Goal: Task Accomplishment & Management: Use online tool/utility

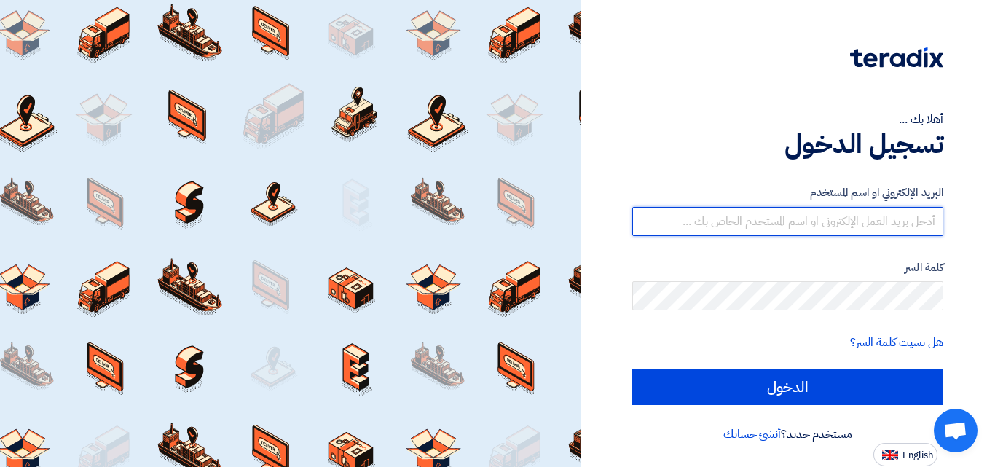
click at [815, 221] on input "text" at bounding box center [788, 221] width 311 height 29
type input "[PERSON_NAME][EMAIL_ADDRESS][PERSON_NAME][DOMAIN_NAME]"
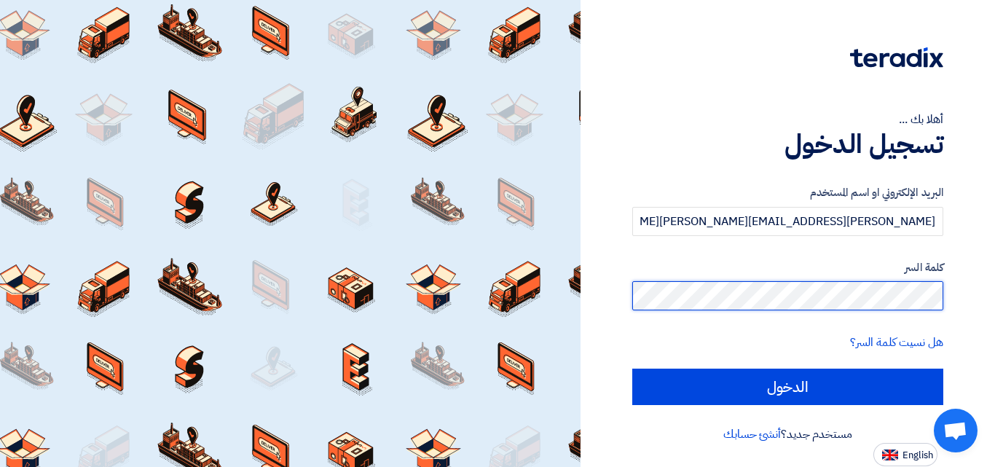
click at [633, 369] on input "الدخول" at bounding box center [788, 387] width 311 height 36
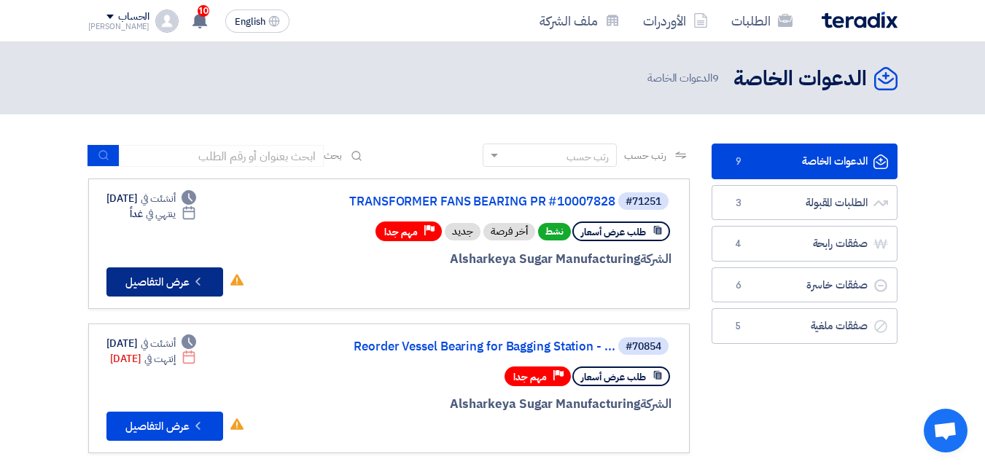
click at [191, 281] on button "Check details عرض التفاصيل" at bounding box center [164, 281] width 117 height 29
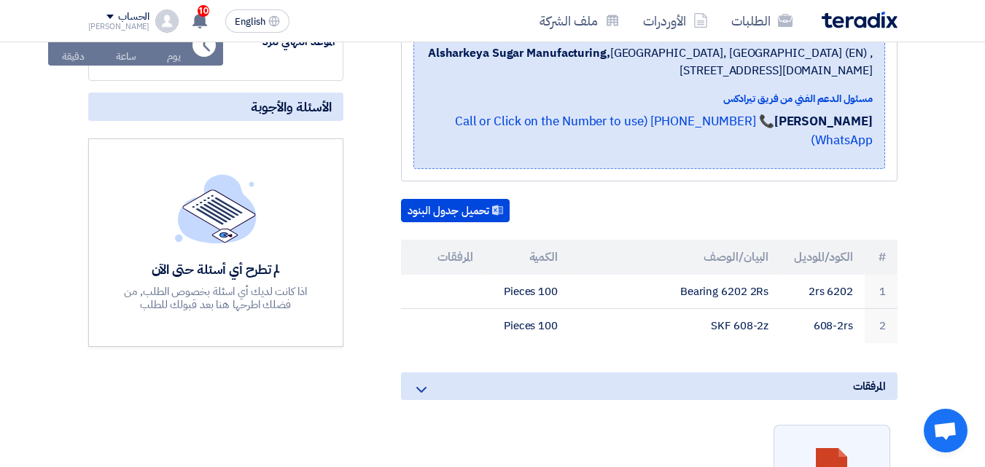
scroll to position [291, 0]
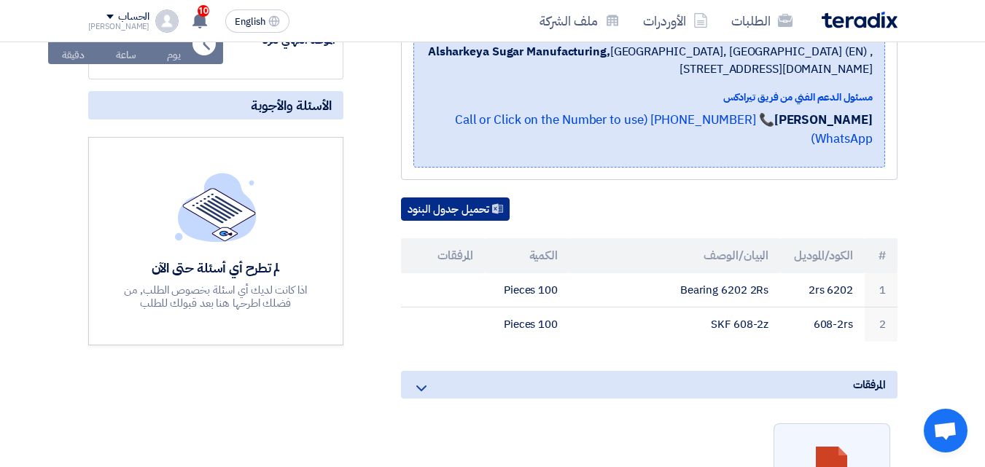
click at [465, 197] on button "تحميل جدول البنود" at bounding box center [455, 208] width 109 height 23
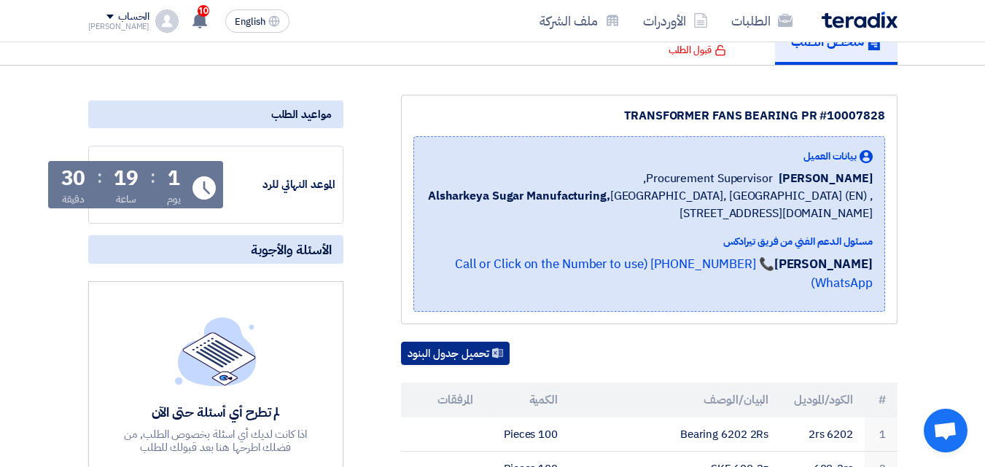
scroll to position [0, 0]
